Goal: Information Seeking & Learning: Understand process/instructions

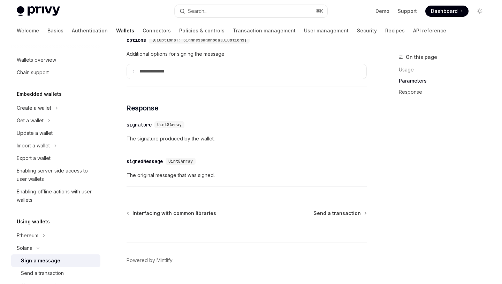
scroll to position [568, 0]
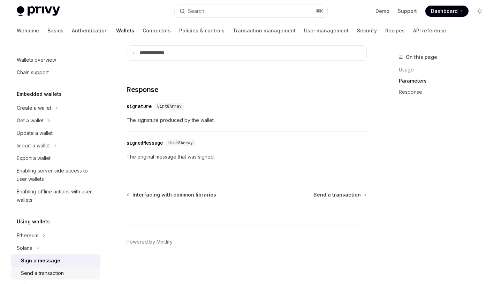
click at [50, 275] on div "Send a transaction" at bounding box center [42, 273] width 43 height 8
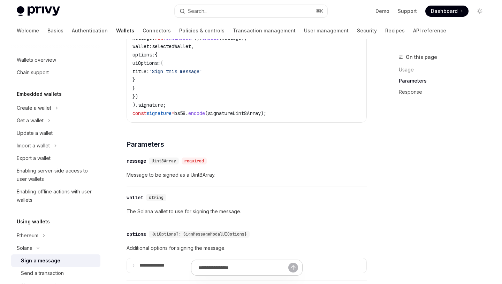
scroll to position [311, 0]
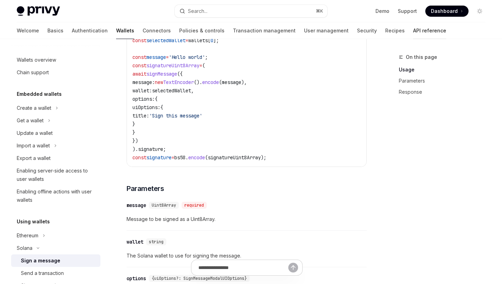
click at [413, 30] on link "API reference" at bounding box center [429, 30] width 33 height 17
type textarea "*"
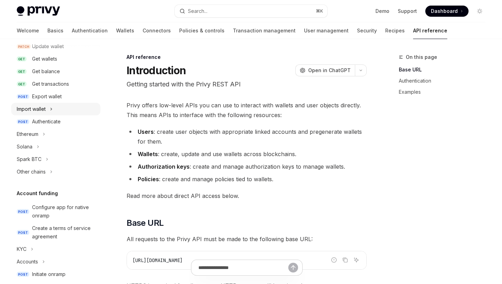
scroll to position [115, 0]
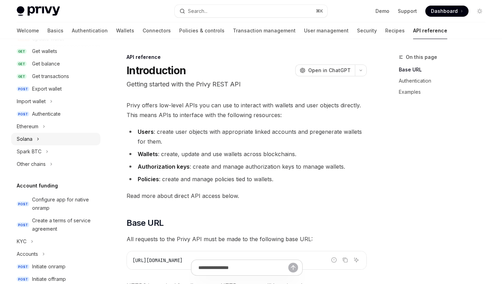
click at [30, 140] on div "Solana" at bounding box center [25, 139] width 16 height 8
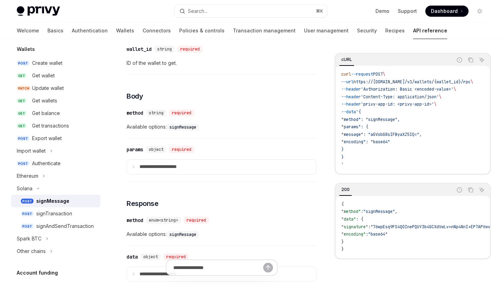
scroll to position [215, 0]
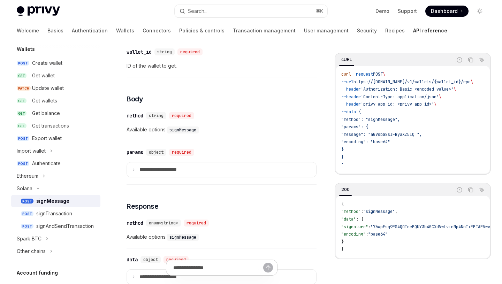
click at [88, 201] on div "signMessage" at bounding box center [66, 201] width 60 height 8
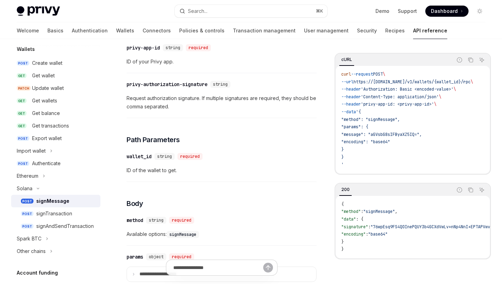
scroll to position [63, 0]
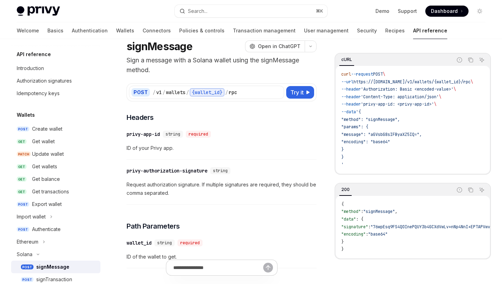
scroll to position [24, 0]
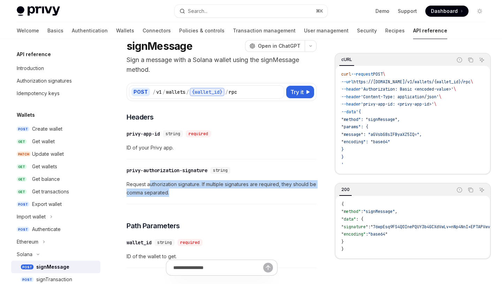
drag, startPoint x: 148, startPoint y: 186, endPoint x: 180, endPoint y: 195, distance: 33.1
click at [180, 195] on span "Request authorization signature. If multiple signatures are required, they shou…" at bounding box center [222, 188] width 190 height 17
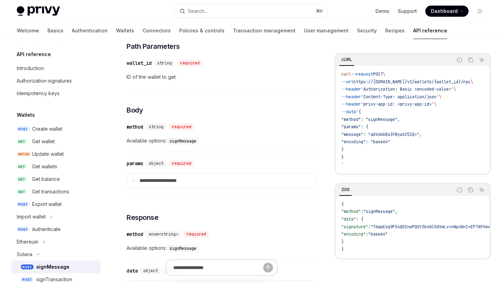
scroll to position [204, 0]
click at [139, 179] on p "**********" at bounding box center [164, 181] width 50 height 6
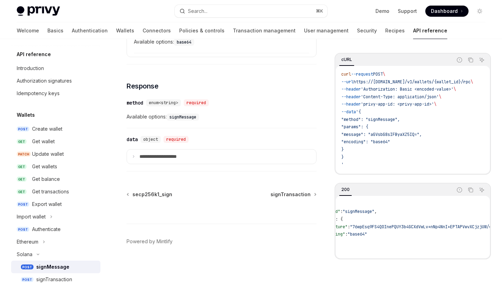
scroll to position [0, 0]
drag, startPoint x: 351, startPoint y: 143, endPoint x: 397, endPoint y: 144, distance: 46.4
click at [390, 144] on span ""encoding": "base64"" at bounding box center [365, 142] width 49 height 6
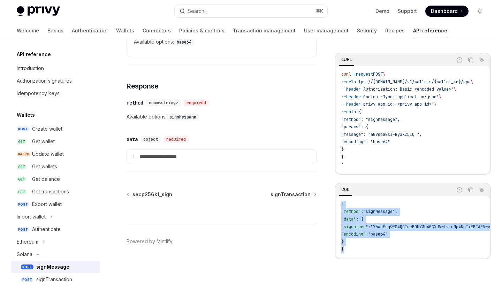
drag, startPoint x: 355, startPoint y: 249, endPoint x: 342, endPoint y: 204, distance: 46.7
click at [342, 204] on code "{ "method" : "signMessage" , "data" : { "signature" : "76wpEsq9FS4QOInePQUY3b4G…" at bounding box center [475, 227] width 268 height 53
click at [342, 204] on span "{" at bounding box center [342, 204] width 2 height 6
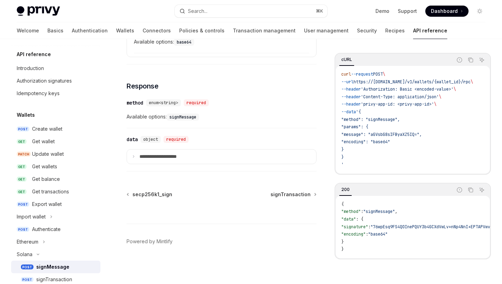
click at [158, 116] on span "Available options: signMessage" at bounding box center [222, 117] width 190 height 8
drag, startPoint x: 350, startPoint y: 144, endPoint x: 409, endPoint y: 146, distance: 58.9
click at [409, 146] on code "curl --request POST \ --url https://api.privy.io/v1/wallets/{wallet_id}/rpc \ -…" at bounding box center [415, 120] width 149 height 98
copy span ""encoding": "base64""
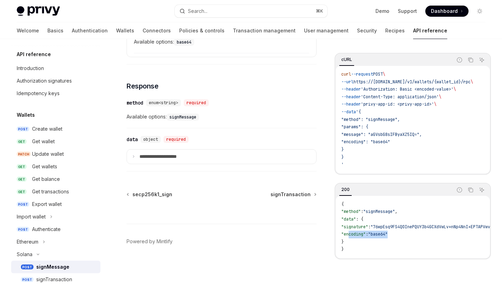
drag, startPoint x: 348, startPoint y: 236, endPoint x: 413, endPoint y: 237, distance: 65.6
click at [413, 237] on code "{ "method" : "signMessage" , "data" : { "signature" : "76wpEsq9FS4QOInePQUY3b4G…" at bounding box center [475, 227] width 268 height 53
click at [143, 157] on p "**********" at bounding box center [164, 157] width 50 height 6
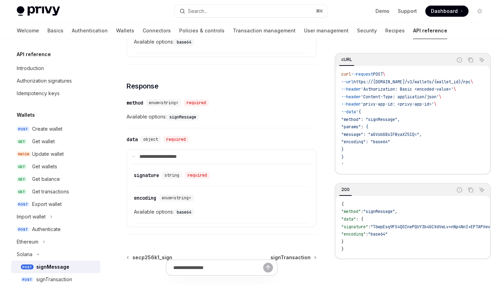
click at [155, 210] on span "Available options: base64" at bounding box center [221, 212] width 175 height 8
click at [186, 212] on code "base64" at bounding box center [184, 212] width 20 height 7
click at [350, 237] on span ""encoding"" at bounding box center [353, 234] width 24 height 6
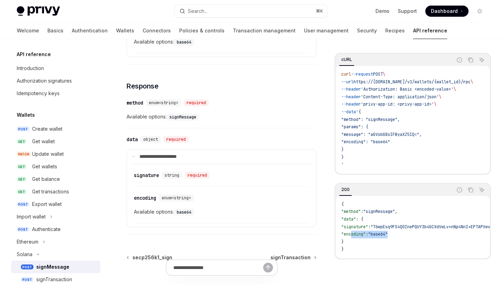
drag, startPoint x: 403, startPoint y: 235, endPoint x: 352, endPoint y: 237, distance: 50.9
click at [352, 237] on code "{ "method" : "signMessage" , "data" : { "signature" : "76wpEsq9FS4QOInePQUY3b4G…" at bounding box center [475, 227] width 268 height 53
copy span ""encoding" : "base64""
